Goal: Task Accomplishment & Management: Use online tool/utility

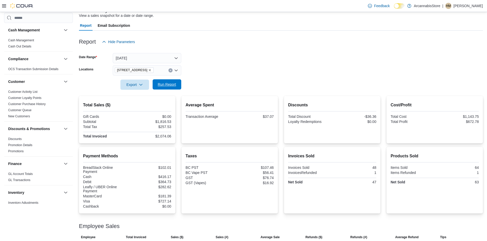
scroll to position [56, 0]
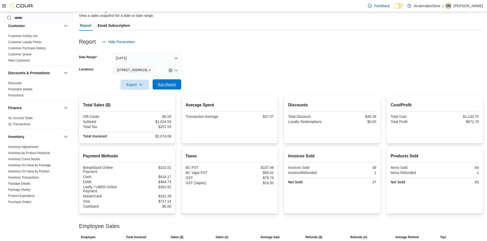
click at [160, 86] on span "Run Report" at bounding box center [167, 84] width 18 height 5
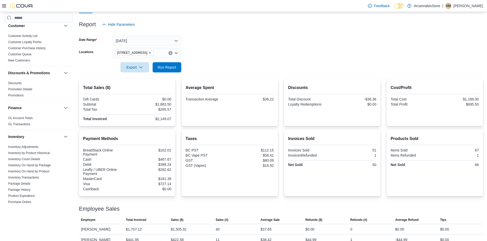
scroll to position [64, 0]
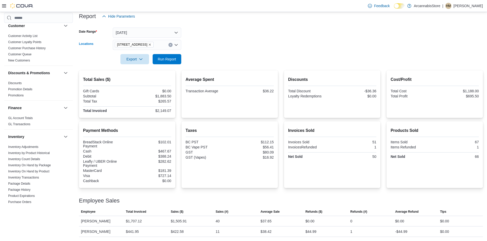
click at [151, 45] on icon "Remove 2267 Kingsway - 450548 from selection in this group" at bounding box center [149, 44] width 3 height 3
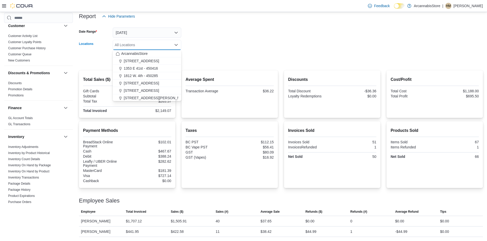
drag, startPoint x: 205, startPoint y: 57, endPoint x: 156, endPoint y: 60, distance: 49.1
click at [203, 57] on form "Date Range [DATE] Locations All Locations Combo box. Selected. Combo box input.…" at bounding box center [281, 42] width 404 height 43
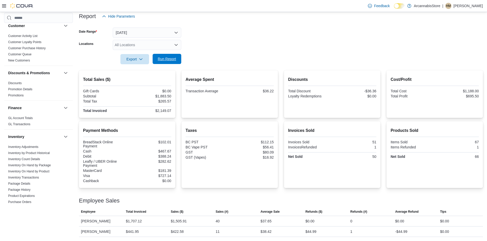
click at [155, 60] on button "Run Report" at bounding box center [166, 59] width 29 height 10
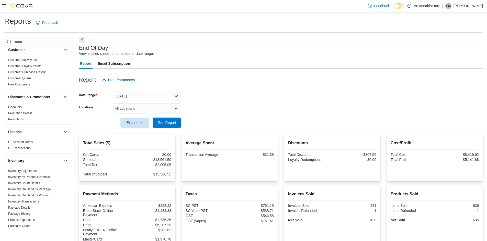
drag, startPoint x: 138, startPoint y: 112, endPoint x: 135, endPoint y: 112, distance: 3.1
click at [135, 112] on div "All Locations" at bounding box center [147, 108] width 68 height 10
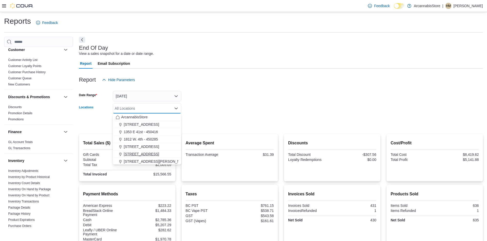
click at [132, 158] on button "[STREET_ADDRESS]" at bounding box center [147, 154] width 68 height 7
click at [221, 131] on div at bounding box center [281, 131] width 404 height 6
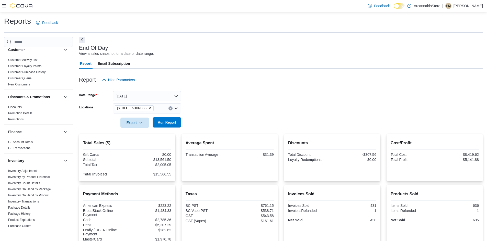
drag, startPoint x: 170, startPoint y: 126, endPoint x: 167, endPoint y: 124, distance: 3.9
click at [170, 126] on span "Run Report" at bounding box center [167, 122] width 22 height 10
click at [162, 118] on span "Run Report" at bounding box center [167, 122] width 22 height 10
click at [144, 97] on button "[DATE]" at bounding box center [147, 96] width 68 height 10
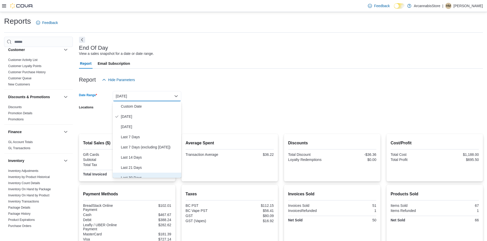
click at [136, 177] on span "Last 30 Days" at bounding box center [150, 178] width 58 height 6
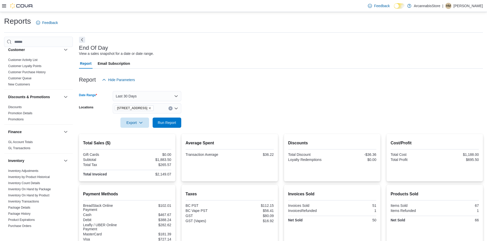
click at [210, 125] on form "Date Range Last 30 Days Locations [STREET_ADDRESS] Export Run Report" at bounding box center [281, 106] width 404 height 43
click at [159, 118] on span "Run Report" at bounding box center [167, 122] width 22 height 10
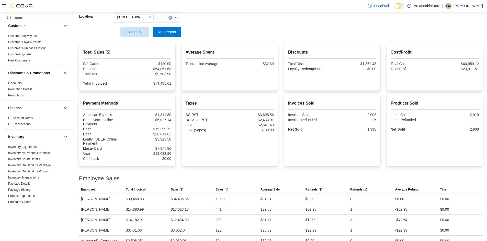
scroll to position [75, 0]
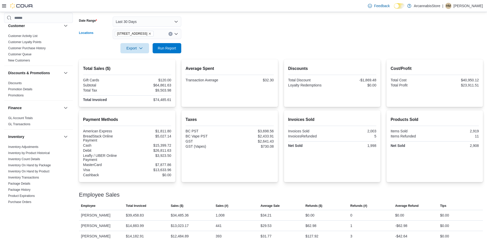
click at [154, 34] on span "[STREET_ADDRESS]" at bounding box center [134, 34] width 39 height 6
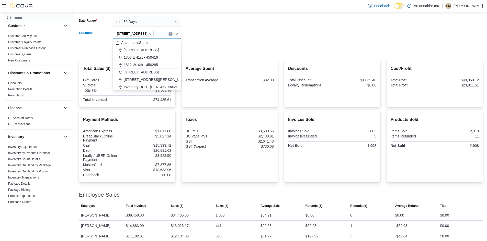
click at [151, 33] on icon "Remove 2267 Kingsway - 450548 from selection in this group" at bounding box center [149, 33] width 3 height 3
click at [191, 42] on div at bounding box center [281, 41] width 404 height 4
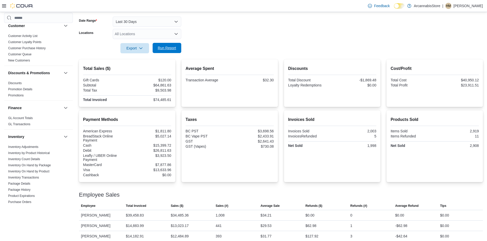
click at [172, 46] on span "Run Report" at bounding box center [167, 47] width 18 height 5
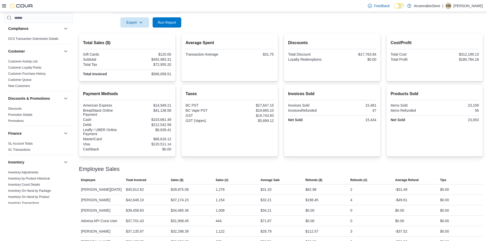
scroll to position [33, 0]
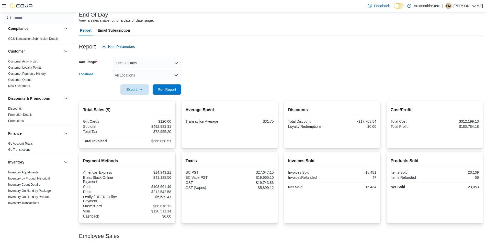
click at [147, 76] on div "All Locations" at bounding box center [147, 75] width 68 height 10
click at [143, 62] on button "Last 30 Days" at bounding box center [147, 63] width 68 height 10
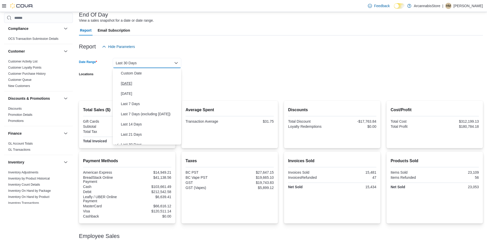
scroll to position [5, 0]
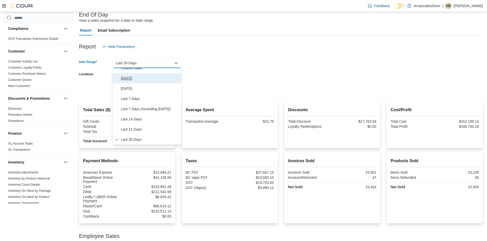
click at [130, 83] on button "[DATE]" at bounding box center [147, 78] width 68 height 10
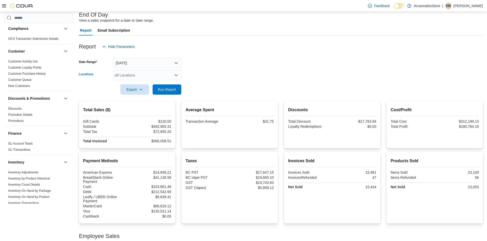
click at [131, 74] on div "All Locations" at bounding box center [147, 75] width 68 height 10
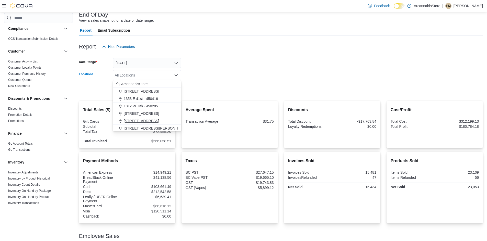
click at [133, 120] on span "[STREET_ADDRESS]" at bounding box center [141, 121] width 35 height 5
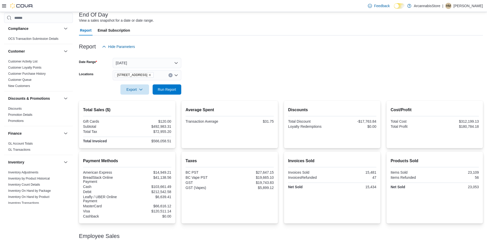
drag, startPoint x: 207, startPoint y: 68, endPoint x: 179, endPoint y: 79, distance: 30.5
click at [205, 68] on form "Date Range [DATE] Locations [STREET_ADDRESS] Export Run Report" at bounding box center [281, 73] width 404 height 43
click at [177, 89] on span "Run Report" at bounding box center [167, 89] width 22 height 10
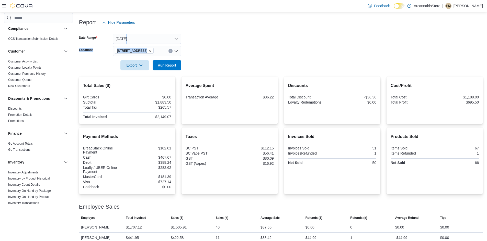
scroll to position [64, 0]
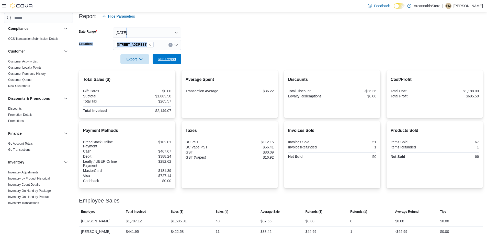
click at [163, 62] on span "Run Report" at bounding box center [167, 59] width 22 height 10
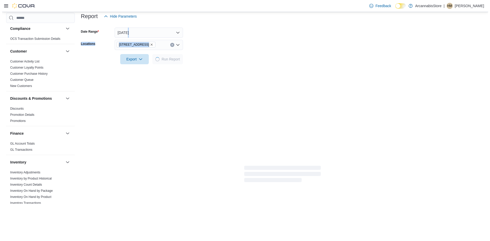
scroll to position [0, 0]
